Goal: Task Accomplishment & Management: Manage account settings

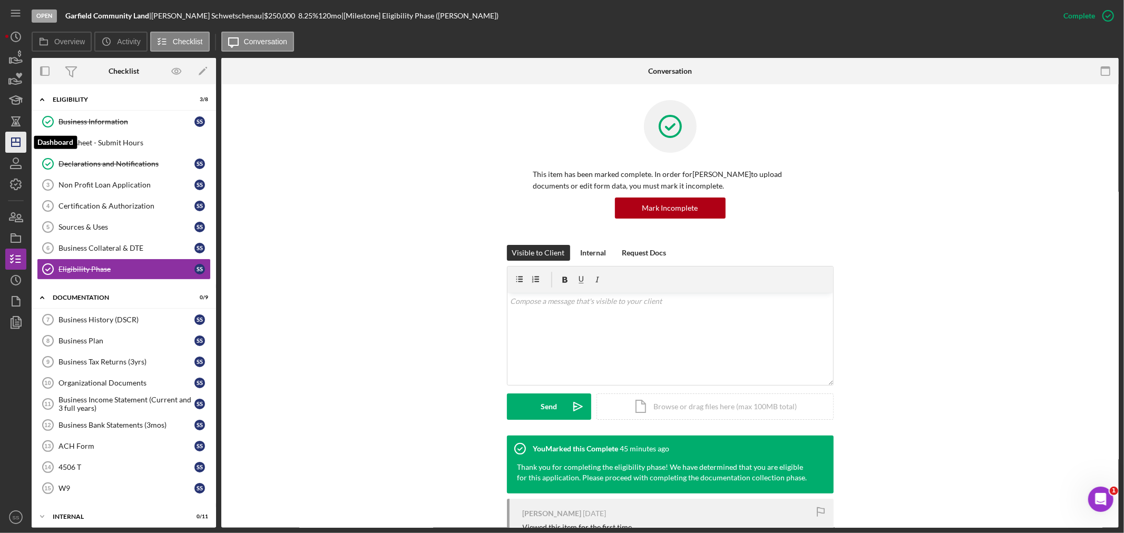
click at [11, 145] on icon "Icon/Dashboard" at bounding box center [16, 142] width 26 height 26
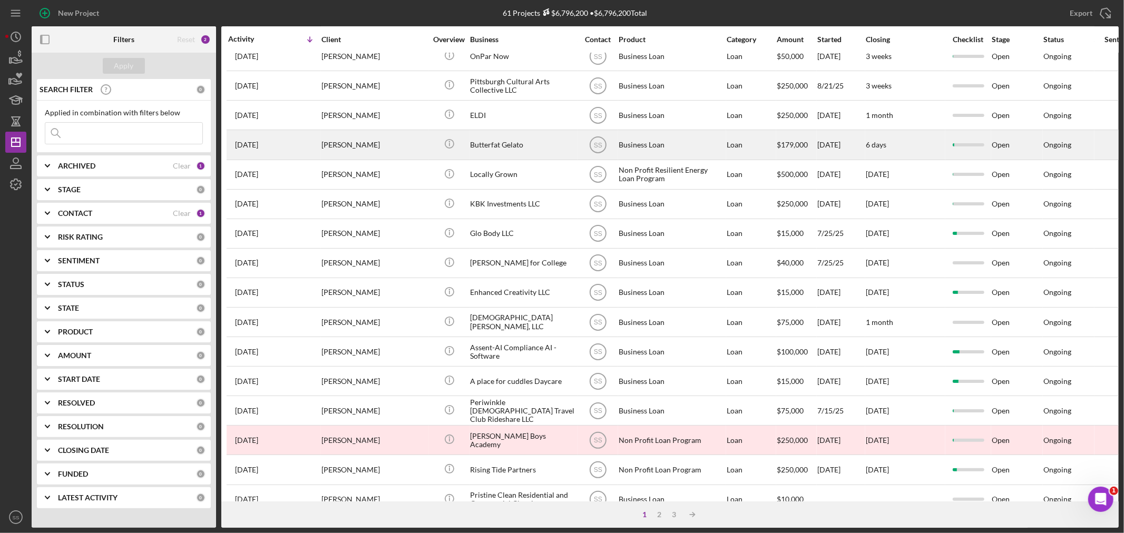
scroll to position [234, 0]
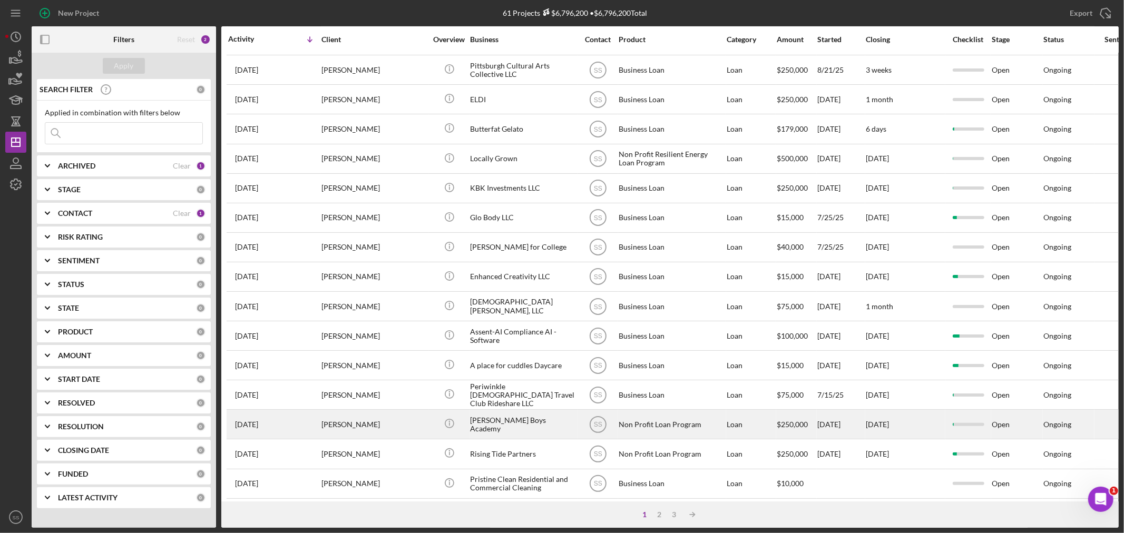
click at [412, 436] on div "[PERSON_NAME]" at bounding box center [374, 425] width 105 height 28
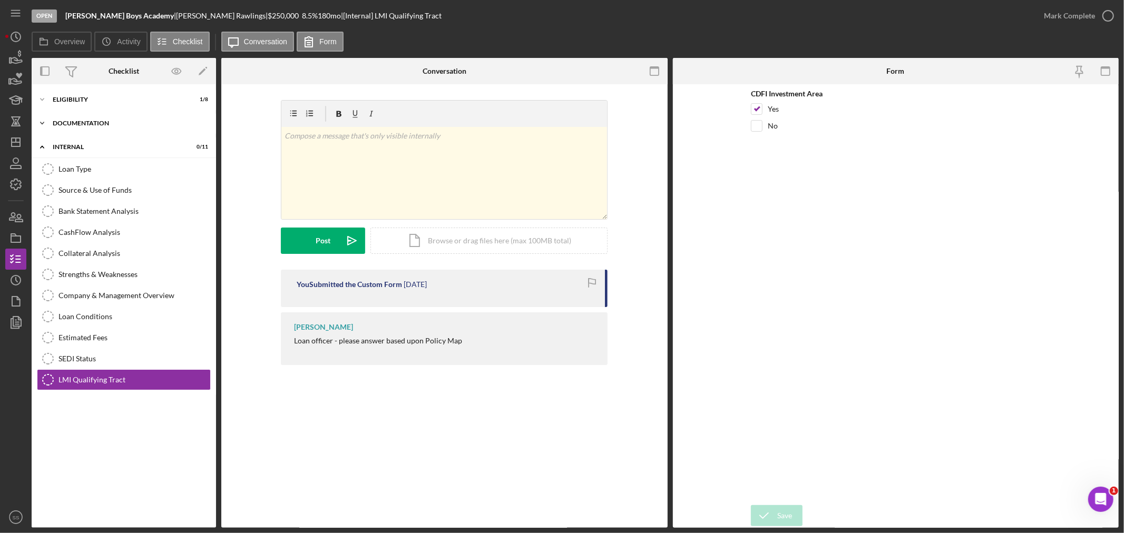
click at [76, 122] on div "Documentation" at bounding box center [128, 123] width 150 height 6
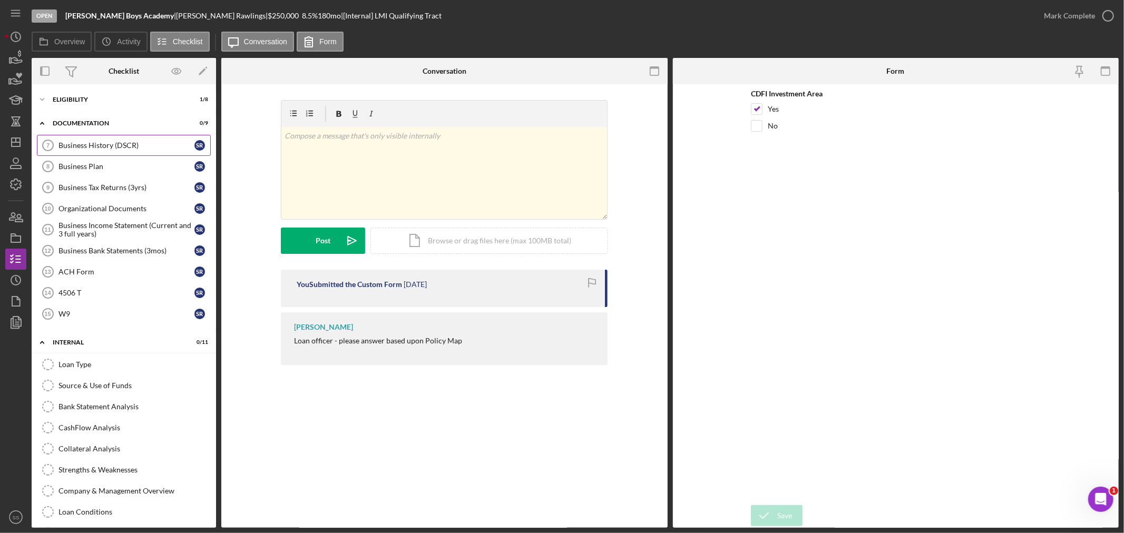
click at [119, 144] on div "Business History (DSCR)" at bounding box center [127, 145] width 136 height 8
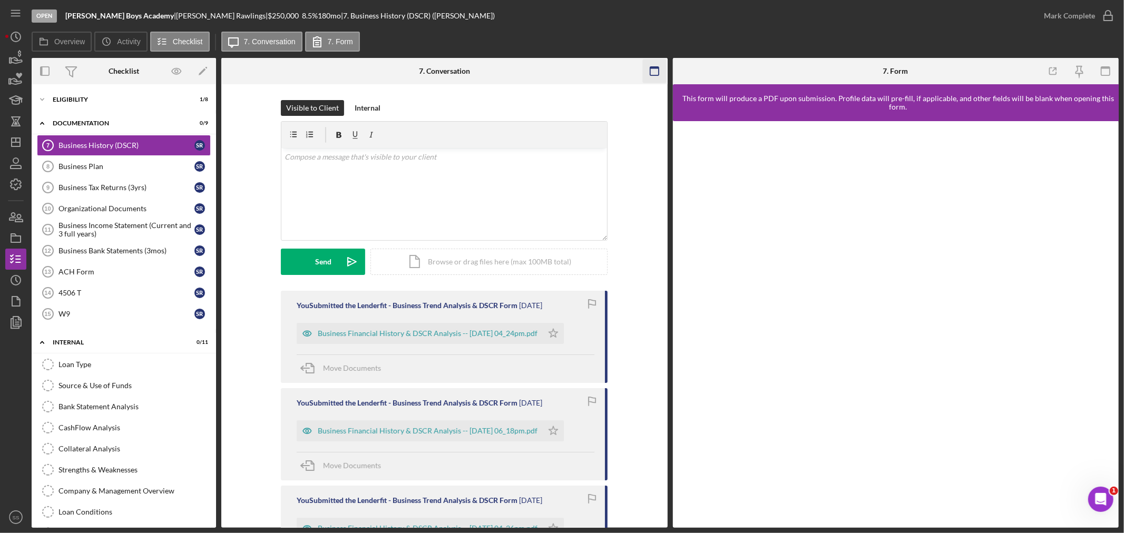
click at [658, 70] on icon "button" at bounding box center [655, 72] width 24 height 24
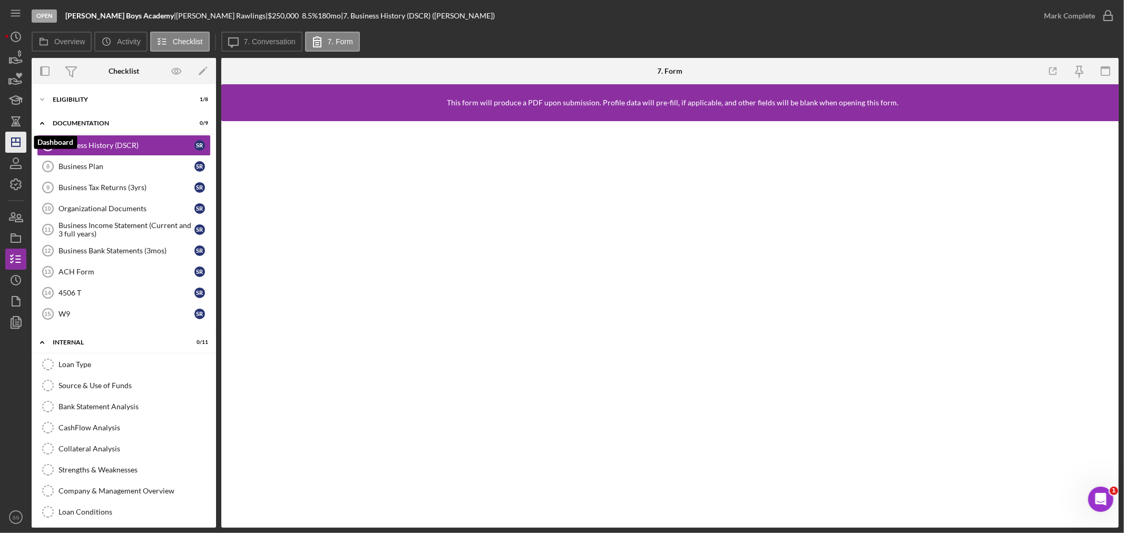
click at [16, 135] on icon "Icon/Dashboard" at bounding box center [16, 142] width 26 height 26
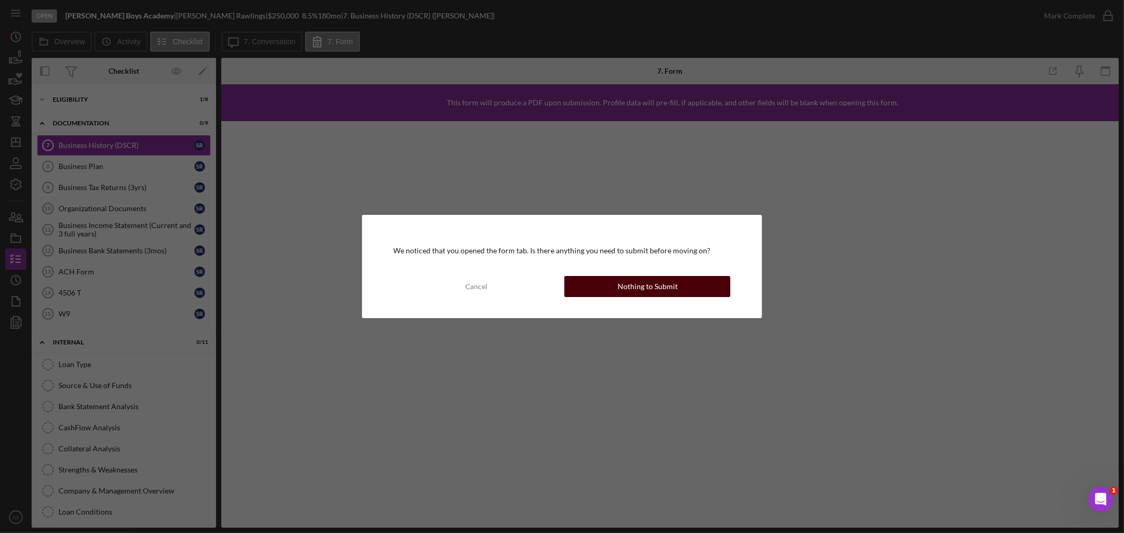
click at [629, 292] on div "Nothing to Submit" at bounding box center [648, 286] width 60 height 21
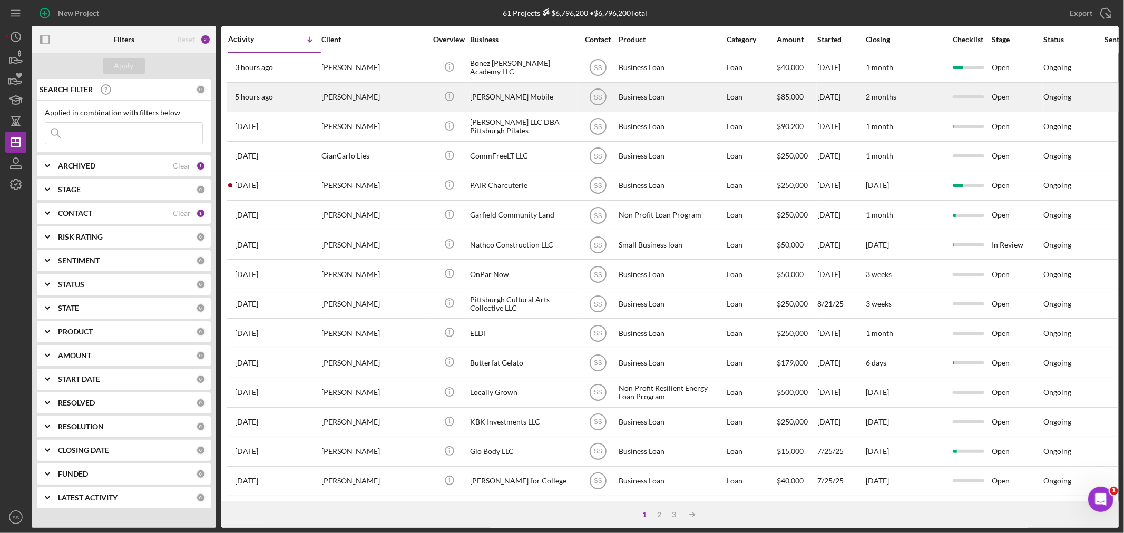
click at [363, 96] on div "[PERSON_NAME]" at bounding box center [374, 97] width 105 height 28
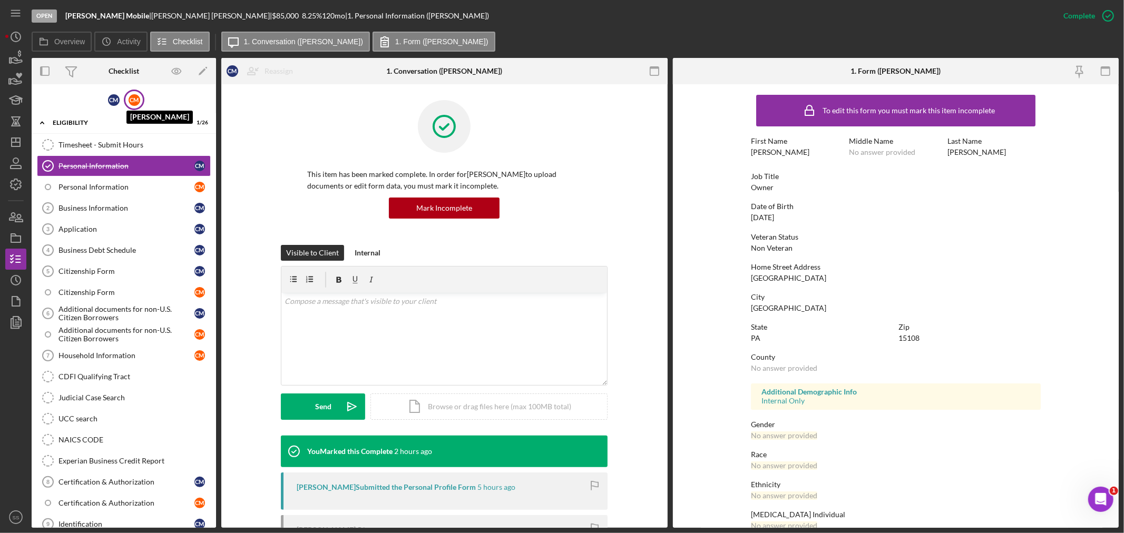
click at [129, 97] on div "C M" at bounding box center [135, 100] width 12 height 12
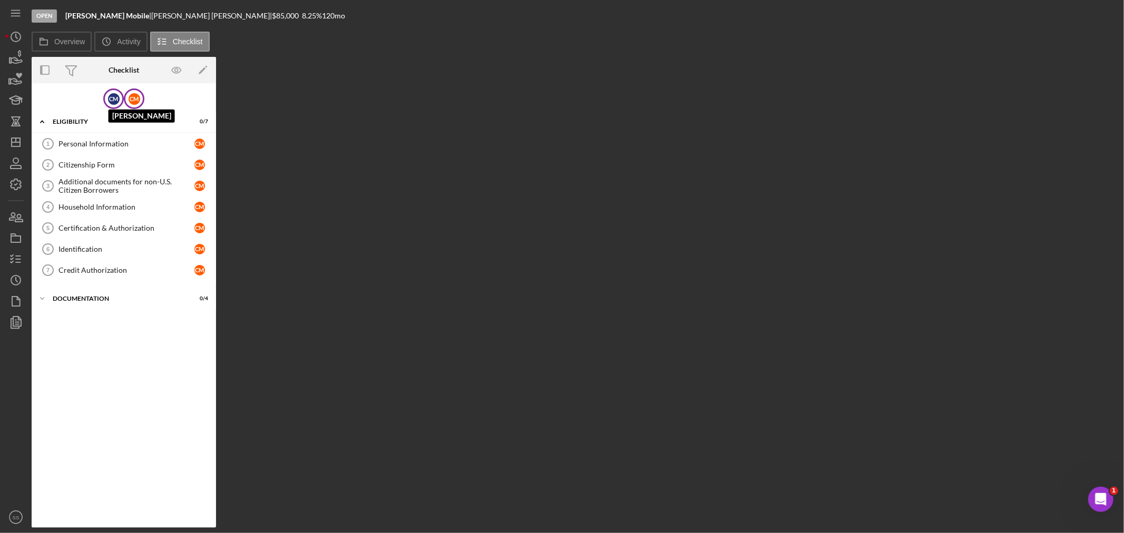
click at [110, 97] on div "C M" at bounding box center [114, 99] width 12 height 12
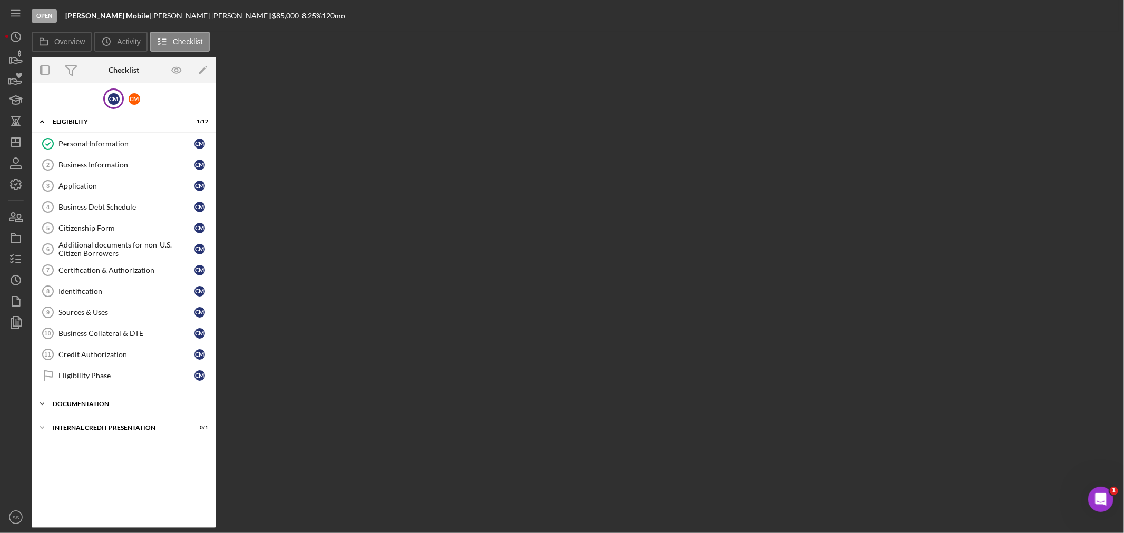
click at [98, 399] on div "Icon/Expander documentation 0 / 14" at bounding box center [124, 404] width 185 height 21
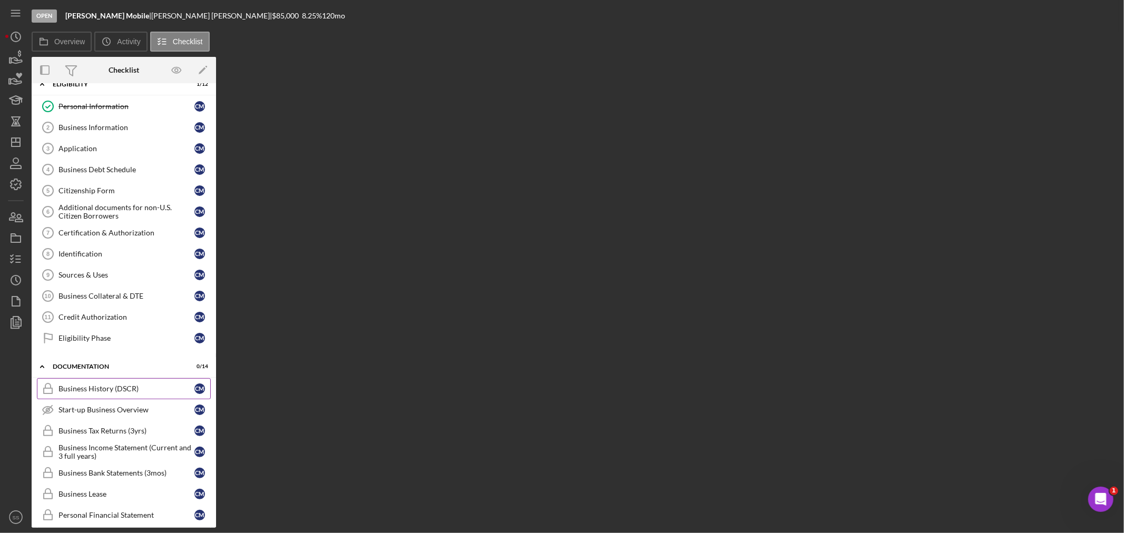
scroll to position [59, 0]
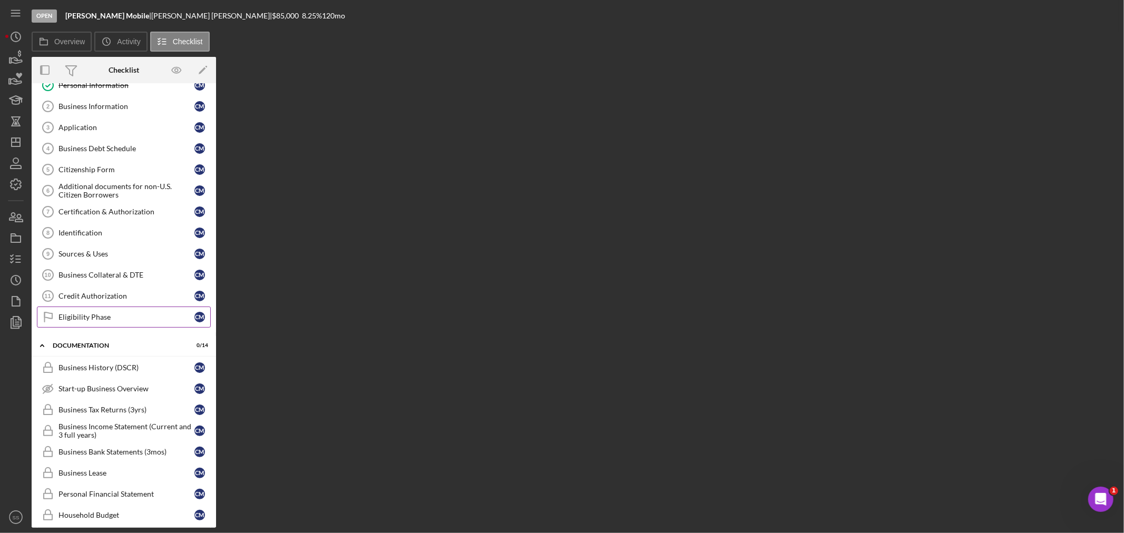
click at [99, 311] on link "Eligibility Phase Eligibility Phase C M" at bounding box center [124, 317] width 174 height 21
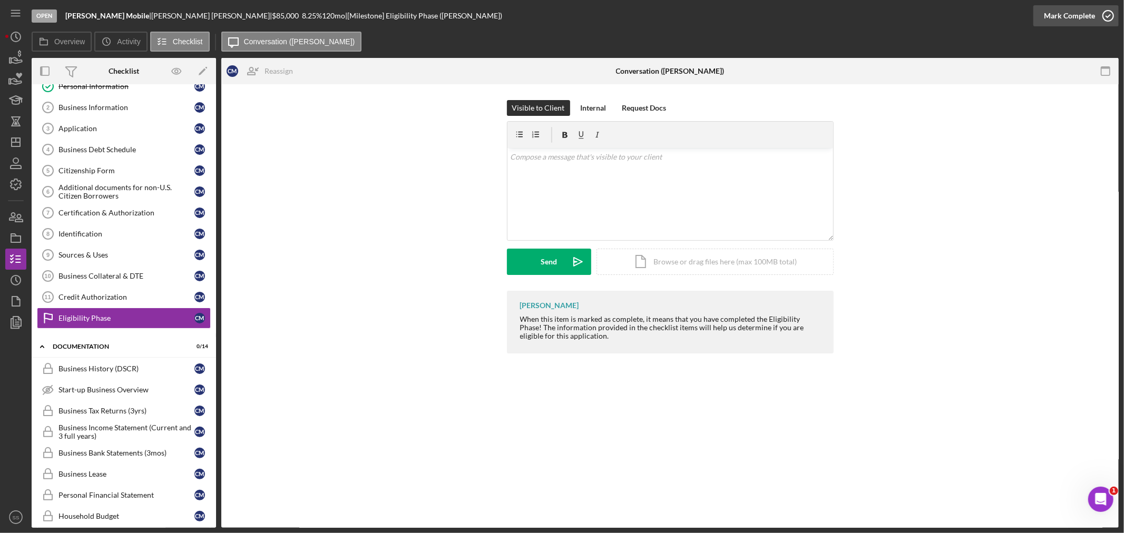
click at [1108, 14] on icon "button" at bounding box center [1108, 16] width 26 height 26
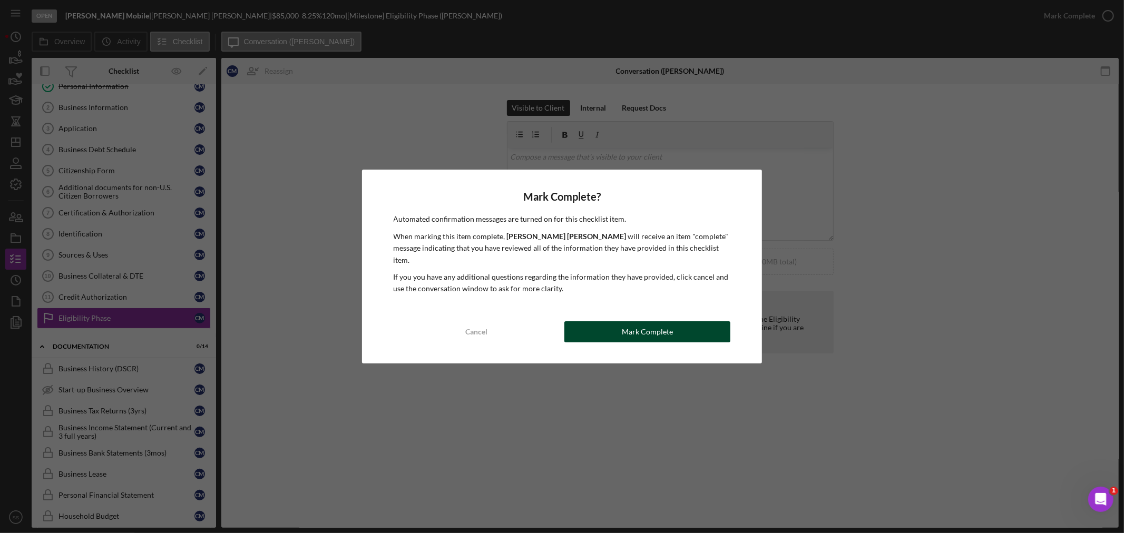
click at [654, 327] on div "Mark Complete" at bounding box center [647, 332] width 51 height 21
